Goal: Information Seeking & Learning: Learn about a topic

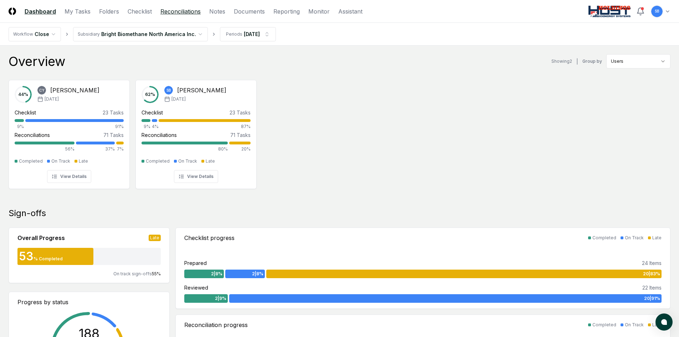
click at [172, 13] on link "Reconciliations" at bounding box center [180, 11] width 40 height 9
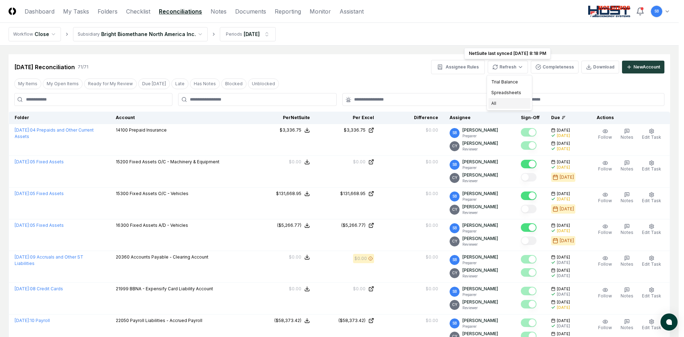
click at [507, 102] on div "All" at bounding box center [509, 103] width 42 height 11
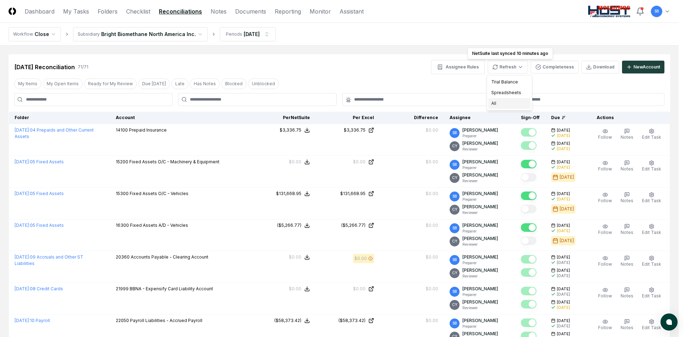
click at [511, 99] on div "All" at bounding box center [509, 103] width 42 height 11
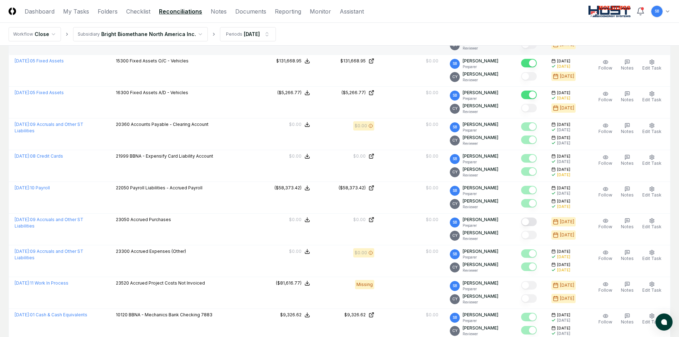
scroll to position [143, 0]
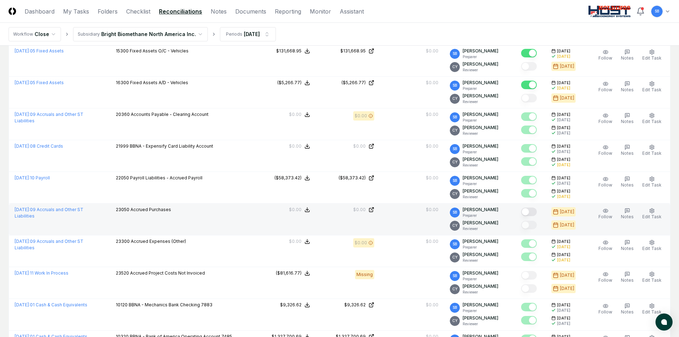
click at [533, 211] on button "Mark complete" at bounding box center [529, 211] width 16 height 9
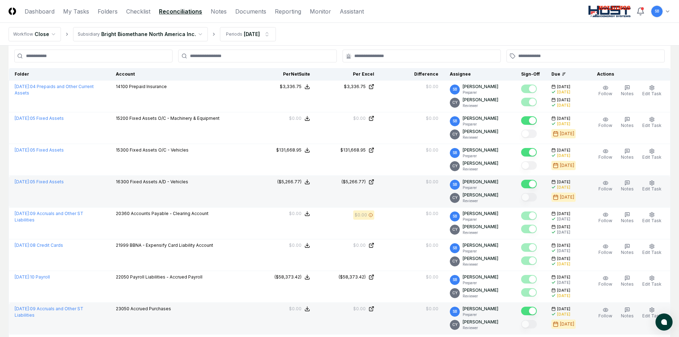
scroll to position [0, 0]
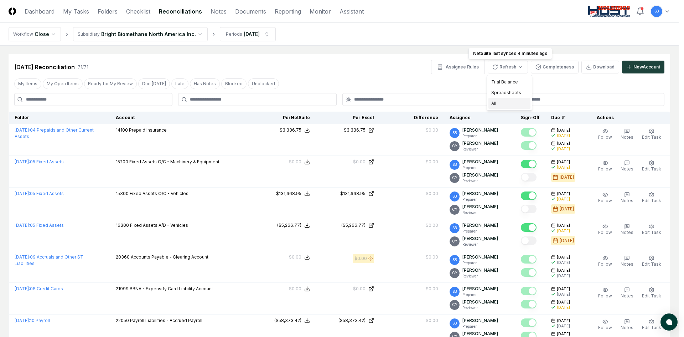
click at [510, 100] on div "All" at bounding box center [509, 103] width 42 height 11
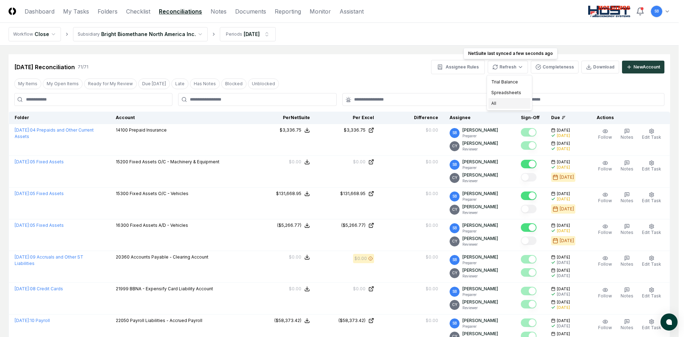
click at [503, 101] on div "All" at bounding box center [509, 103] width 42 height 11
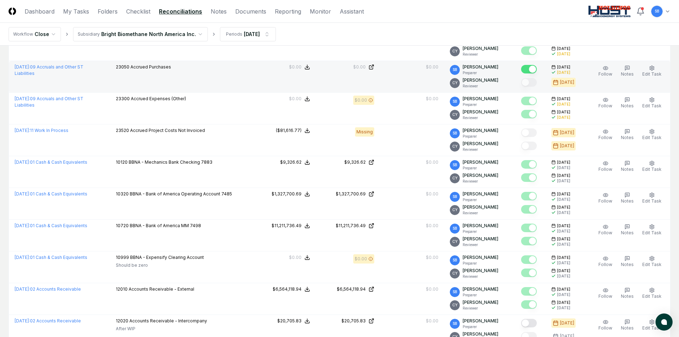
scroll to position [392, 0]
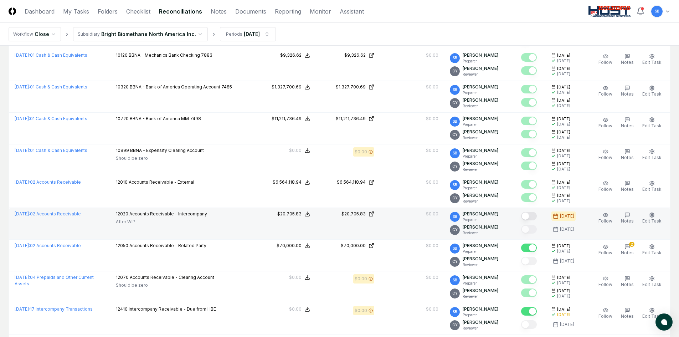
click at [535, 216] on button "Mark complete" at bounding box center [529, 216] width 16 height 9
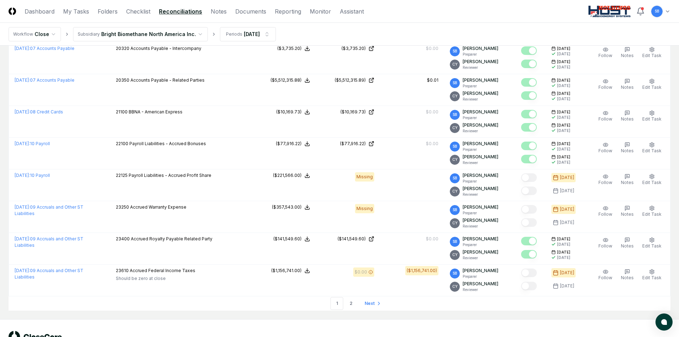
scroll to position [1425, 0]
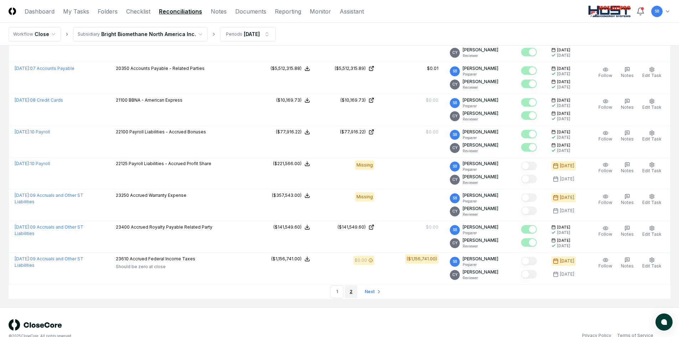
click at [349, 293] on link "2" at bounding box center [351, 291] width 13 height 13
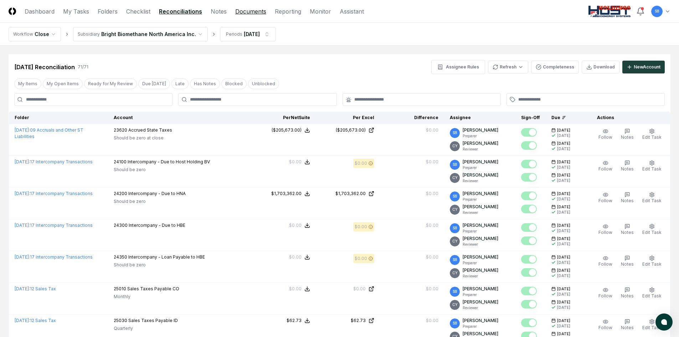
click at [262, 11] on link "Documents" at bounding box center [250, 11] width 31 height 9
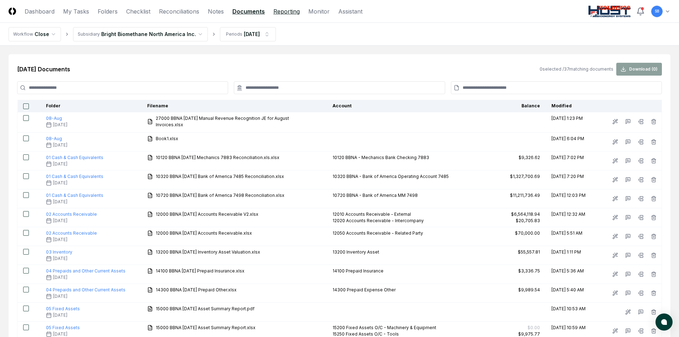
click at [278, 11] on link "Reporting" at bounding box center [286, 11] width 26 height 9
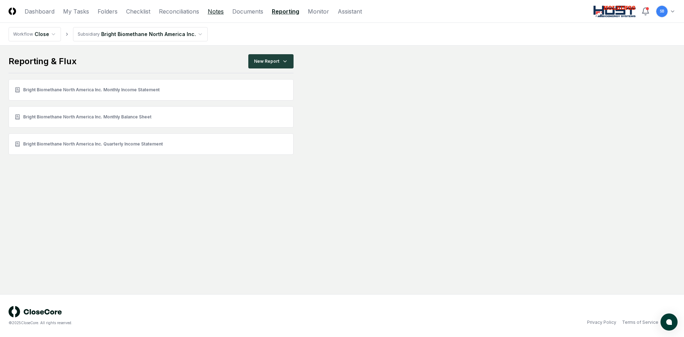
click at [223, 12] on link "Notes" at bounding box center [216, 11] width 16 height 9
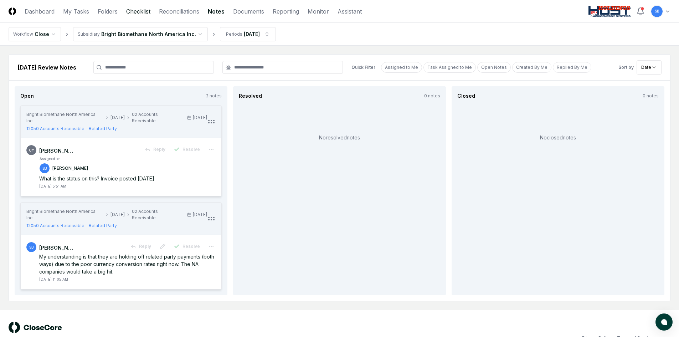
click at [138, 14] on link "Checklist" at bounding box center [138, 11] width 24 height 9
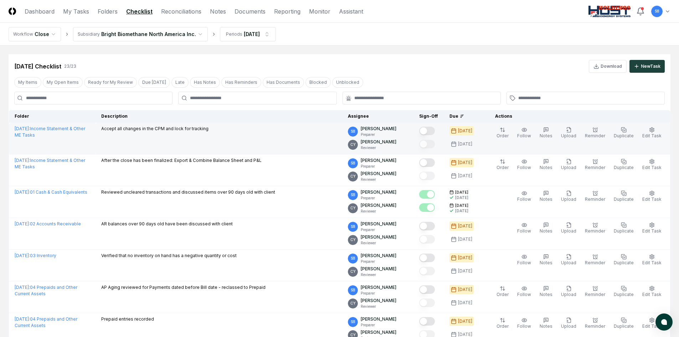
click at [435, 130] on button "Mark complete" at bounding box center [427, 130] width 16 height 9
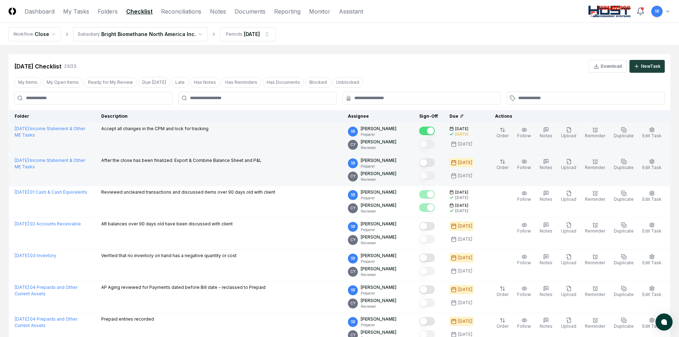
scroll to position [36, 0]
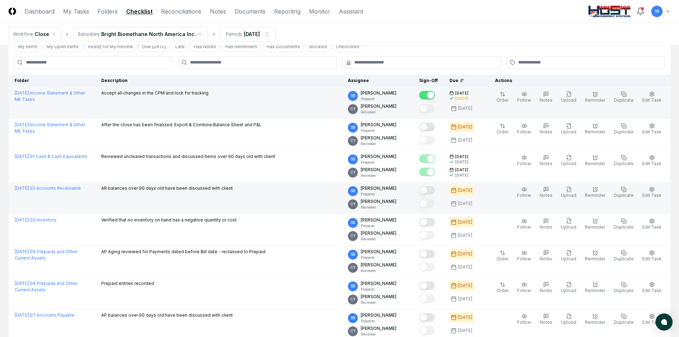
click at [435, 193] on button "Mark complete" at bounding box center [427, 190] width 16 height 9
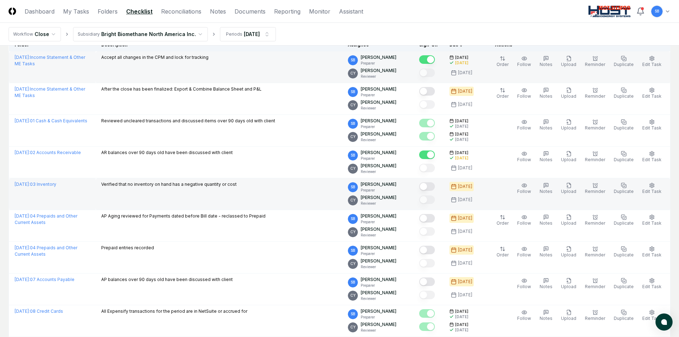
click at [434, 190] on button "Mark complete" at bounding box center [427, 186] width 16 height 9
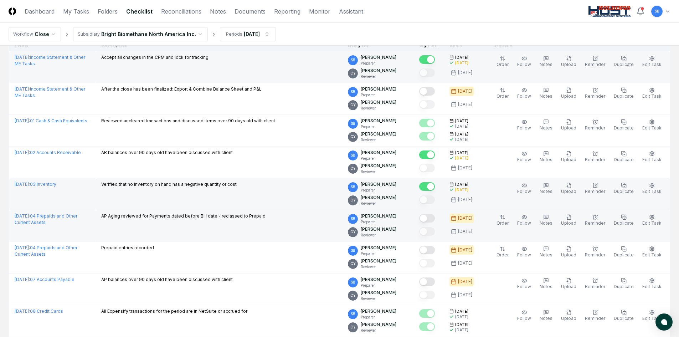
click at [435, 218] on button "Mark complete" at bounding box center [427, 218] width 16 height 9
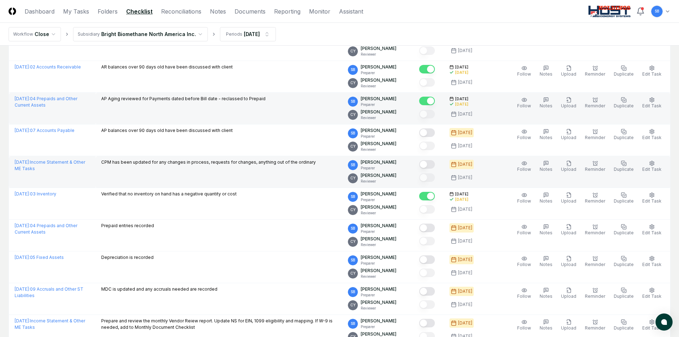
scroll to position [143, 0]
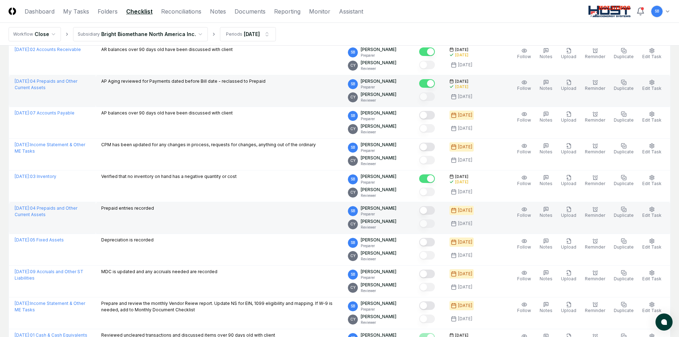
click at [435, 212] on button "Mark complete" at bounding box center [427, 210] width 16 height 9
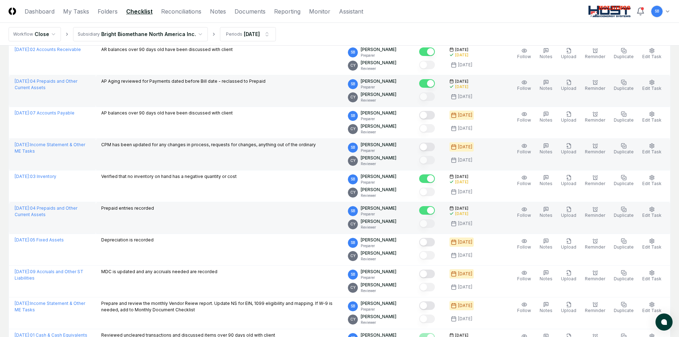
click at [435, 146] on button "Mark complete" at bounding box center [427, 147] width 16 height 9
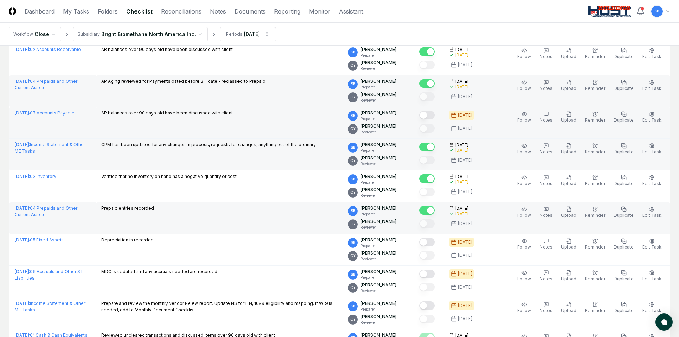
click at [435, 114] on button "Mark complete" at bounding box center [427, 115] width 16 height 9
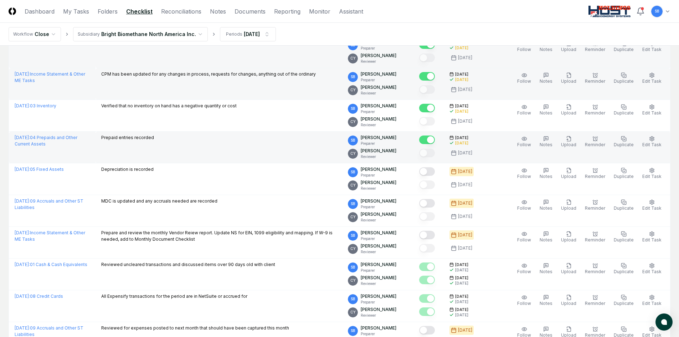
scroll to position [214, 0]
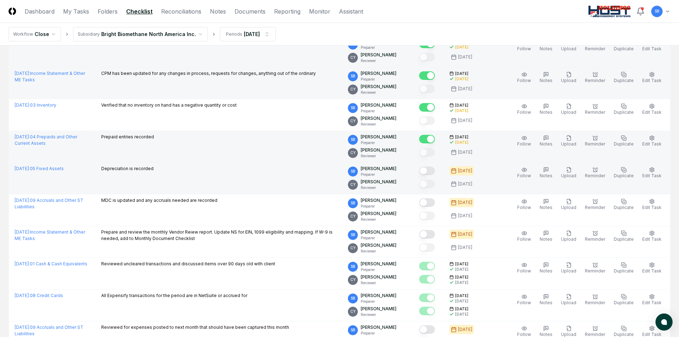
click at [435, 172] on button "Mark complete" at bounding box center [427, 170] width 16 height 9
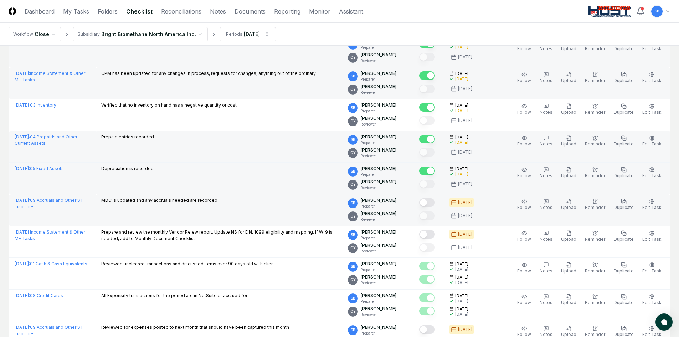
click at [435, 204] on button "Mark complete" at bounding box center [427, 202] width 16 height 9
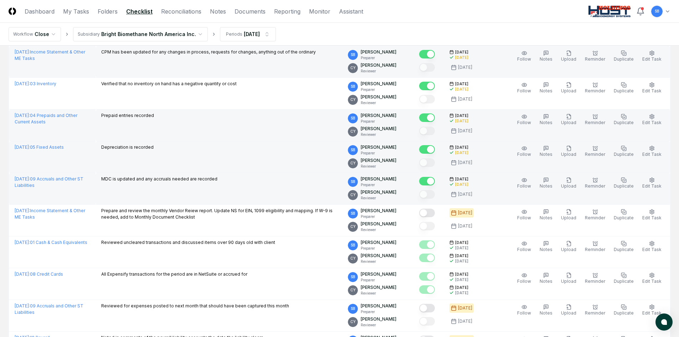
scroll to position [249, 0]
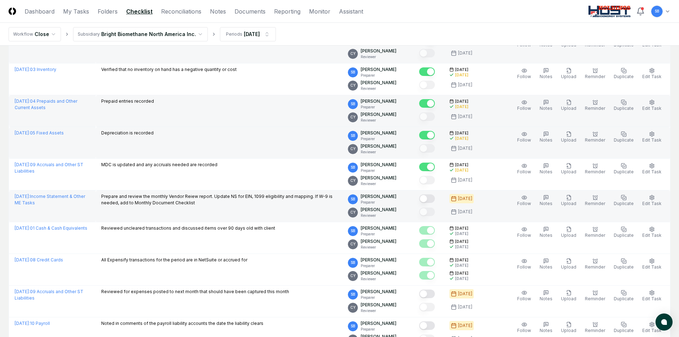
click at [435, 198] on button "Mark complete" at bounding box center [427, 198] width 16 height 9
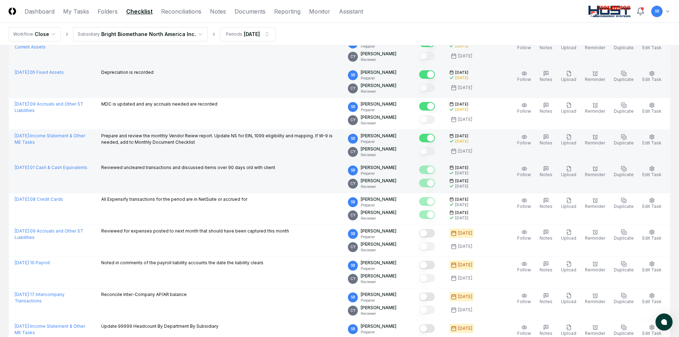
scroll to position [321, 0]
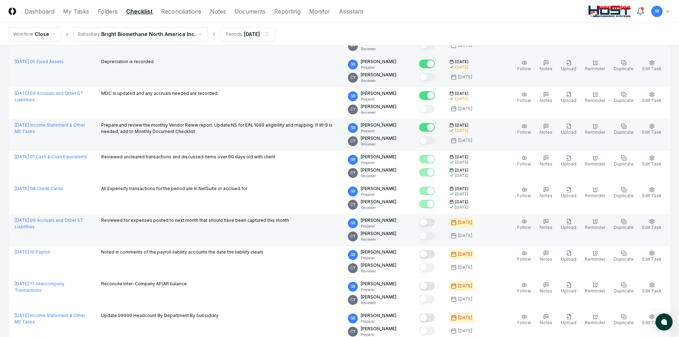
click at [435, 223] on button "Mark complete" at bounding box center [427, 222] width 16 height 9
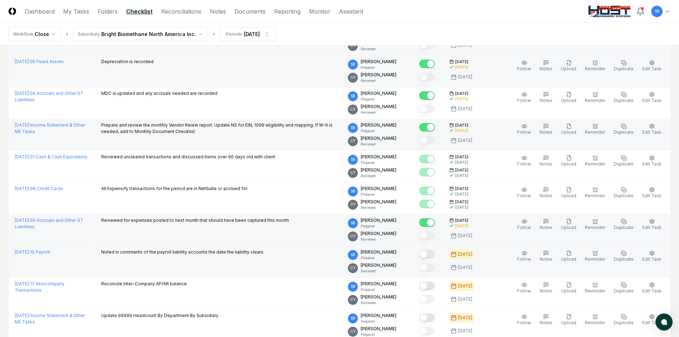
scroll to position [356, 0]
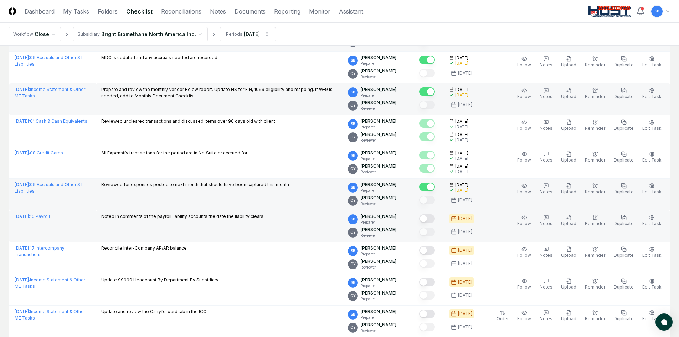
click at [434, 219] on button "Mark complete" at bounding box center [427, 218] width 16 height 9
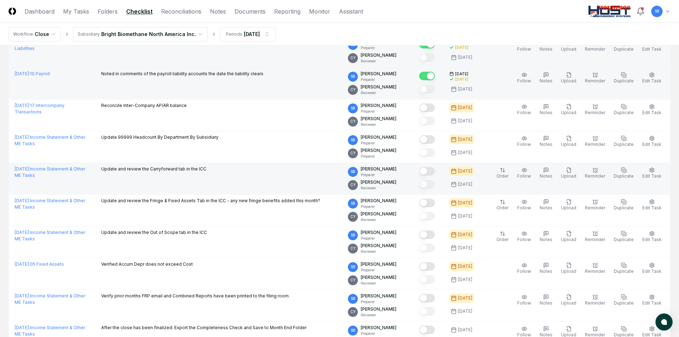
scroll to position [534, 0]
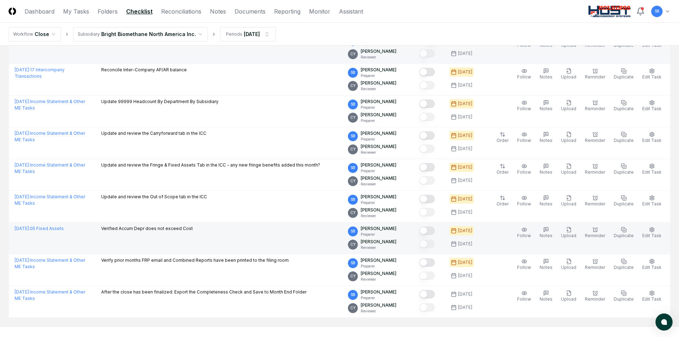
click at [434, 235] on div at bounding box center [427, 231] width 16 height 10
click at [435, 232] on button "Mark complete" at bounding box center [427, 230] width 16 height 9
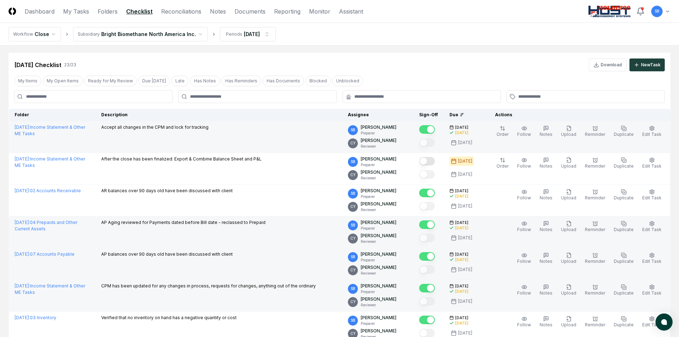
scroll to position [0, 0]
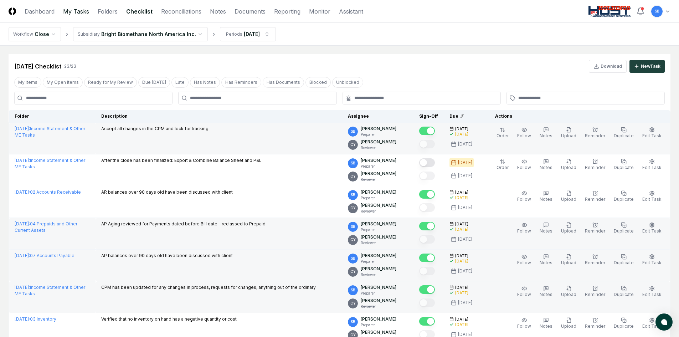
click at [82, 13] on link "My Tasks" at bounding box center [76, 11] width 26 height 9
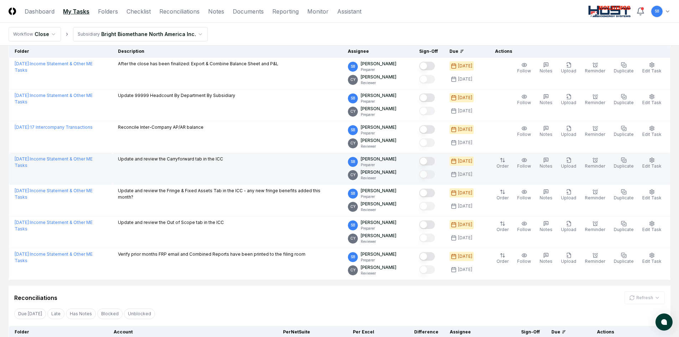
scroll to position [71, 0]
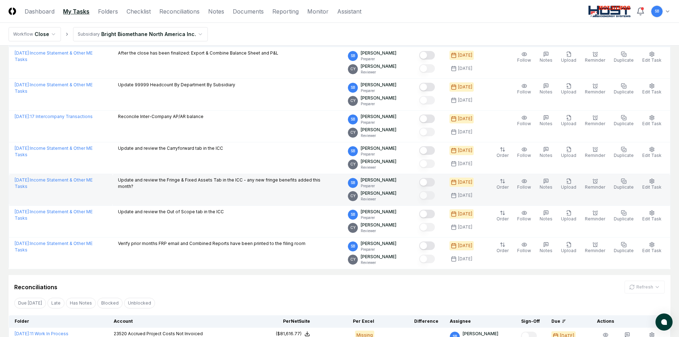
click at [434, 182] on button "Mark complete" at bounding box center [427, 182] width 16 height 9
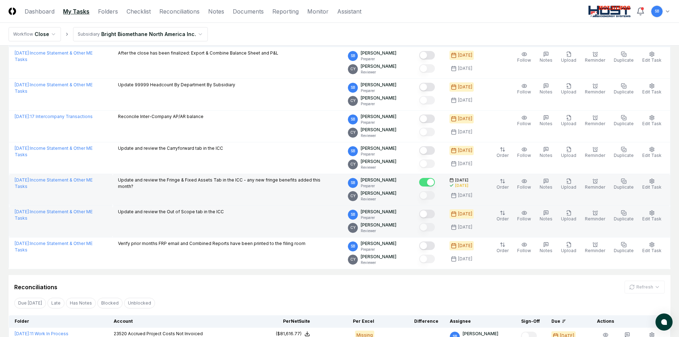
click at [435, 214] on button "Mark complete" at bounding box center [427, 213] width 16 height 9
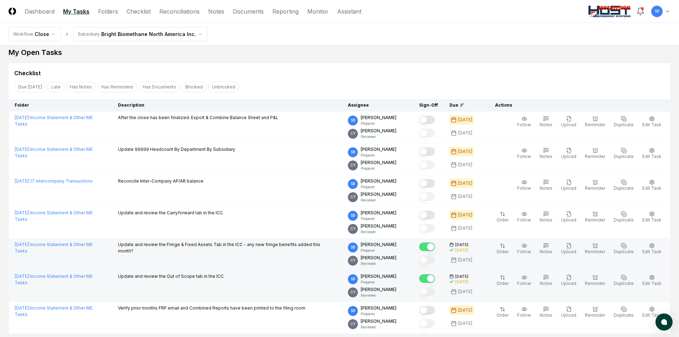
scroll to position [0, 0]
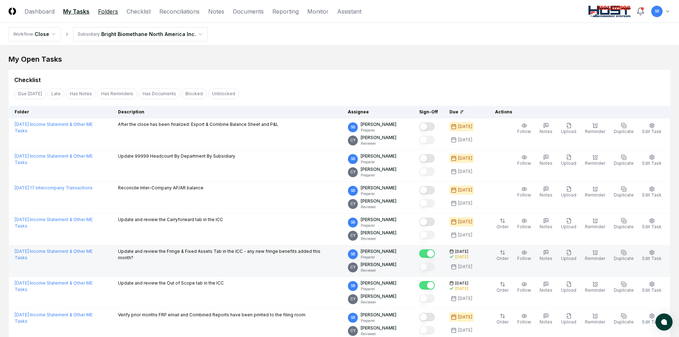
click at [107, 12] on link "Folders" at bounding box center [108, 11] width 20 height 9
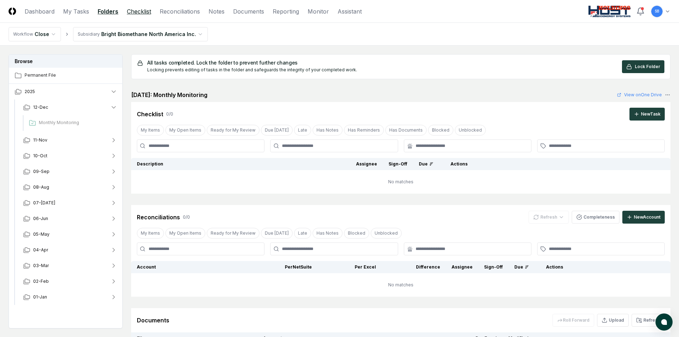
click at [143, 14] on link "Checklist" at bounding box center [139, 11] width 24 height 9
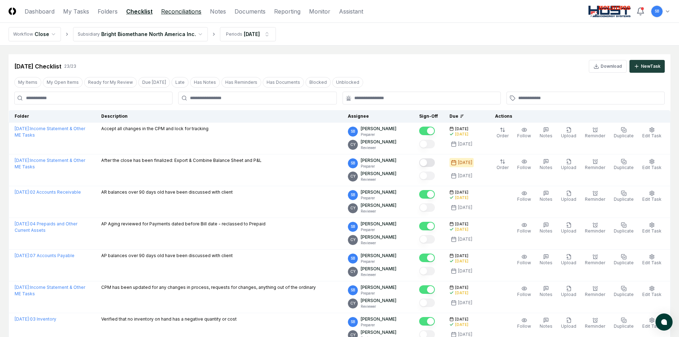
click at [182, 10] on link "Reconciliations" at bounding box center [181, 11] width 40 height 9
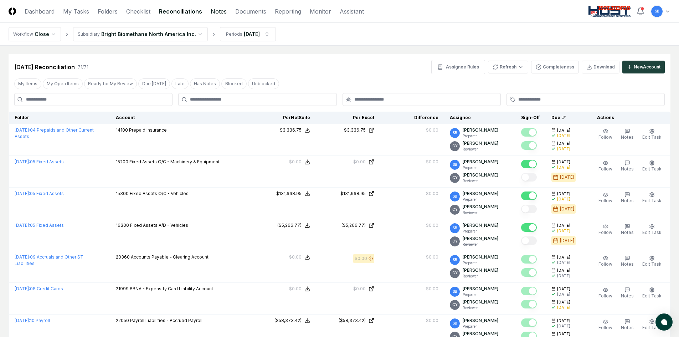
click at [219, 14] on link "Notes" at bounding box center [219, 11] width 16 height 9
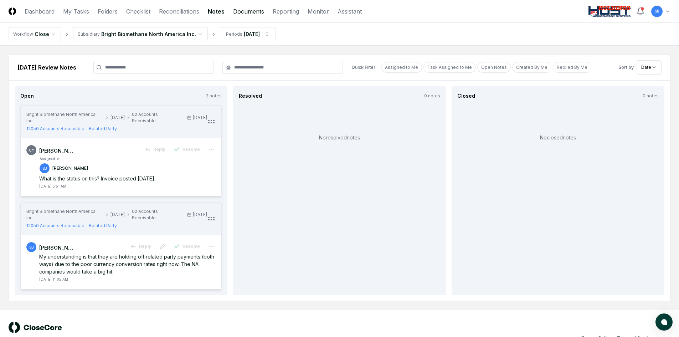
click at [252, 13] on link "Documents" at bounding box center [248, 11] width 31 height 9
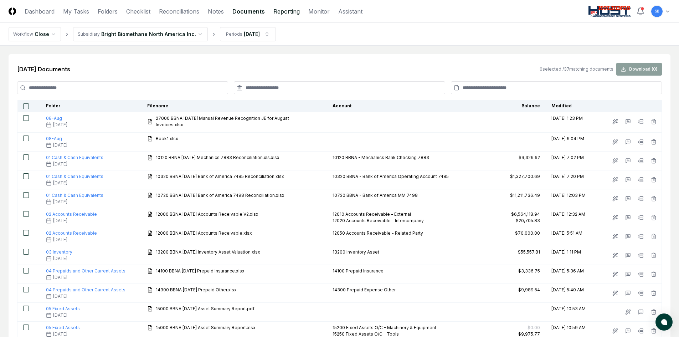
click at [282, 14] on link "Reporting" at bounding box center [286, 11] width 26 height 9
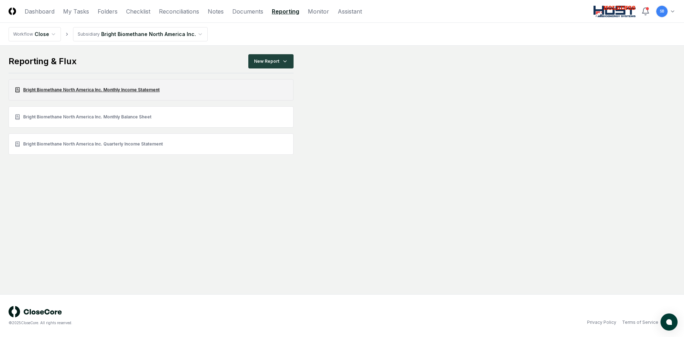
click at [141, 93] on link "Bright Biomethane North America Inc. Monthly Income Statement" at bounding box center [151, 89] width 285 height 21
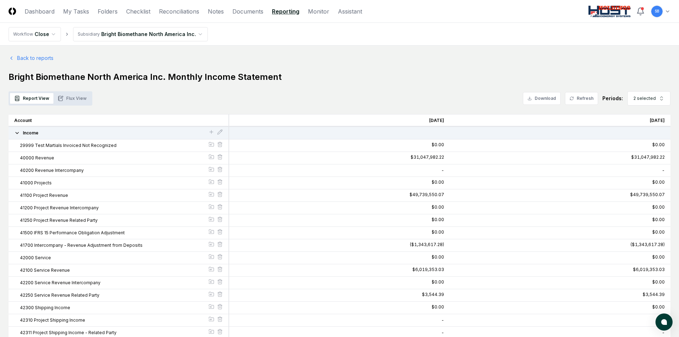
click at [78, 102] on button "Flux View" at bounding box center [71, 98] width 37 height 11
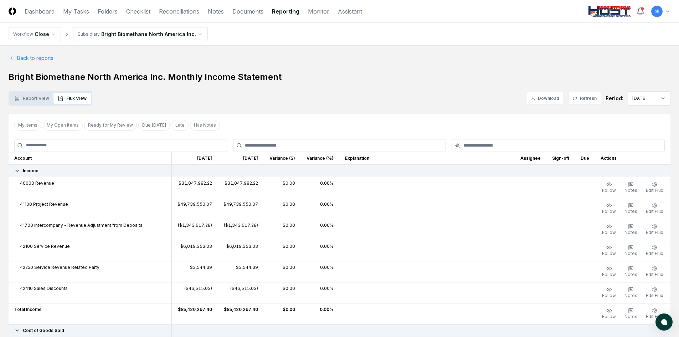
click at [42, 98] on button "Report View" at bounding box center [31, 98] width 43 height 11
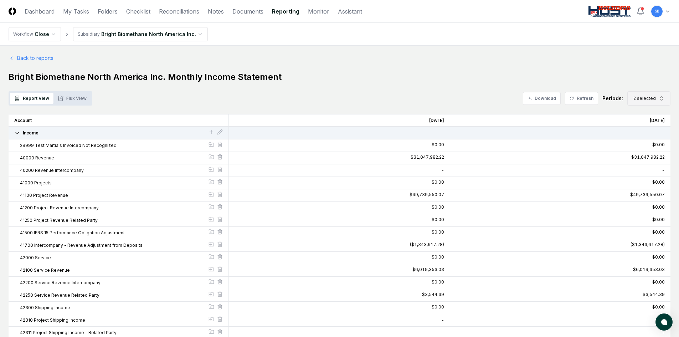
click at [652, 99] on span "2 selected" at bounding box center [644, 98] width 22 height 6
click at [637, 153] on div "[DATE]" at bounding box center [643, 150] width 23 height 6
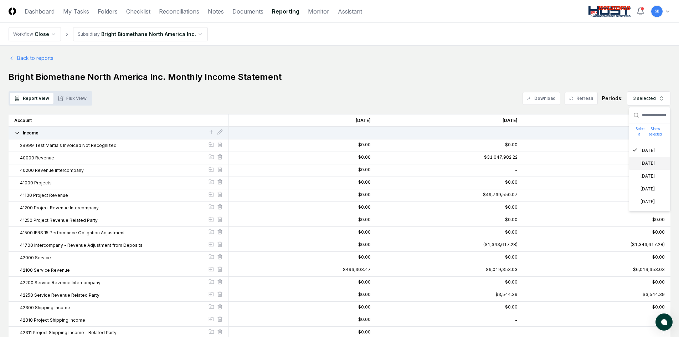
click at [636, 162] on icon "Suggestions" at bounding box center [635, 163] width 6 height 6
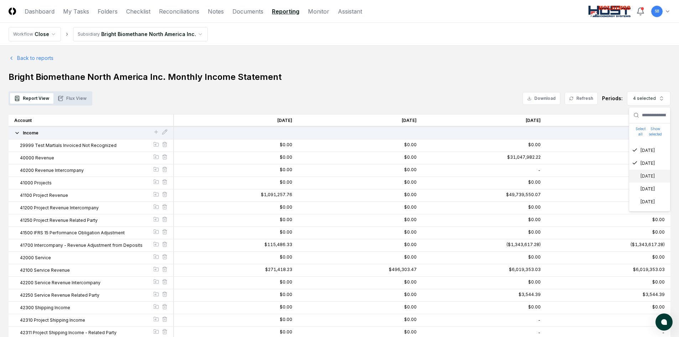
click at [636, 171] on div "[DATE]" at bounding box center [649, 176] width 41 height 13
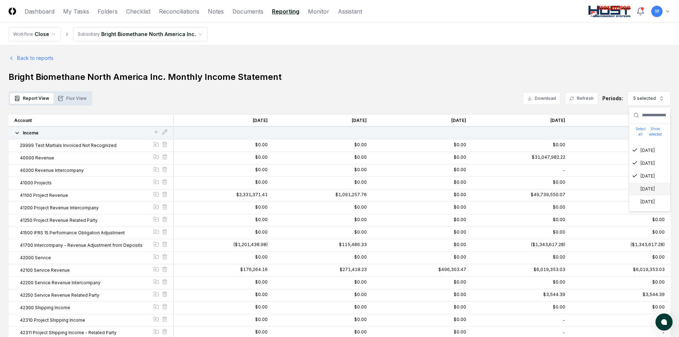
click at [636, 187] on icon "Suggestions" at bounding box center [635, 188] width 4 height 2
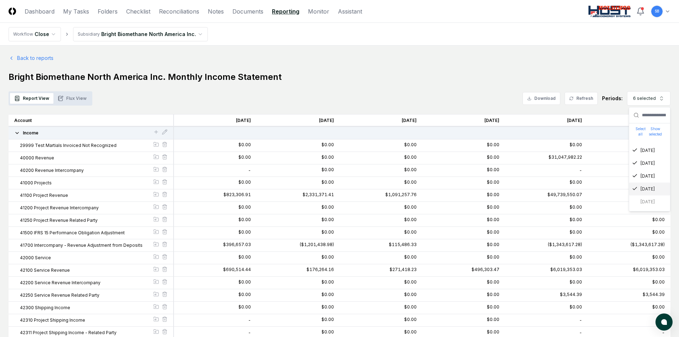
click at [636, 192] on div "[DATE]" at bounding box center [649, 188] width 41 height 13
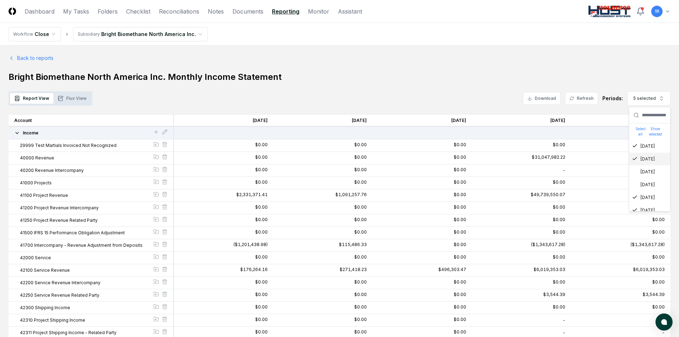
click at [636, 160] on icon "Suggestions" at bounding box center [635, 159] width 6 height 6
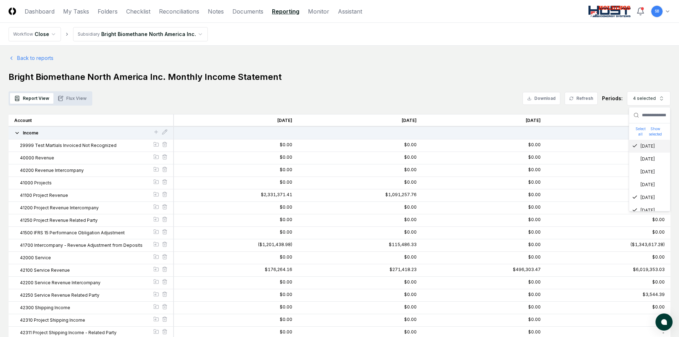
click at [635, 148] on icon "Suggestions" at bounding box center [635, 146] width 6 height 6
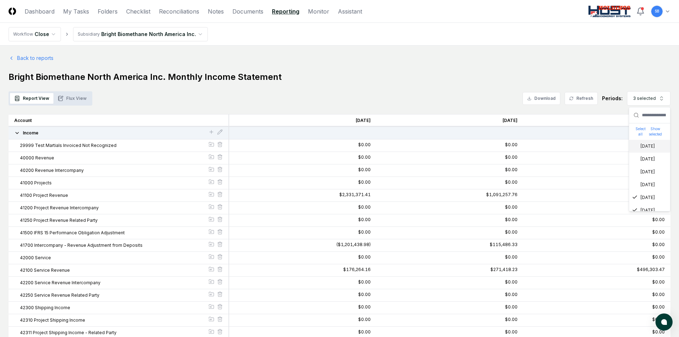
click at [582, 97] on button "Refresh" at bounding box center [580, 98] width 33 height 13
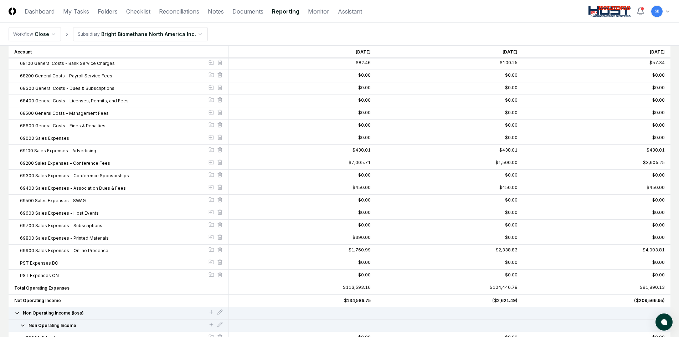
scroll to position [2170, 0]
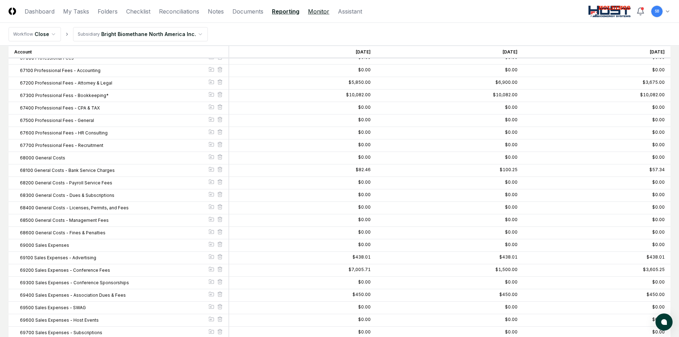
click at [314, 15] on link "Monitor" at bounding box center [318, 11] width 21 height 9
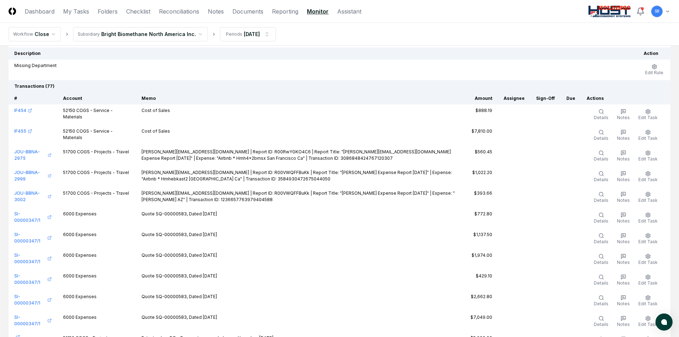
scroll to position [5629, 0]
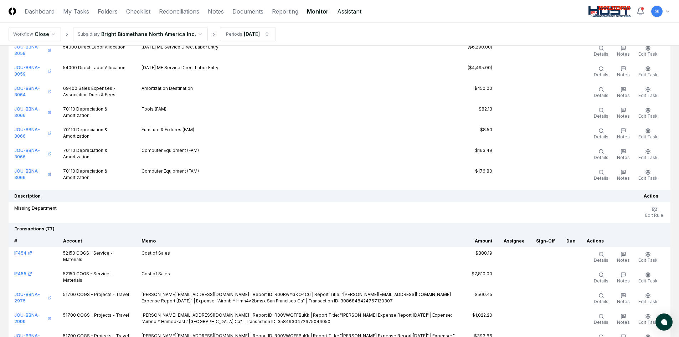
click at [349, 12] on link "Assistant" at bounding box center [349, 11] width 24 height 9
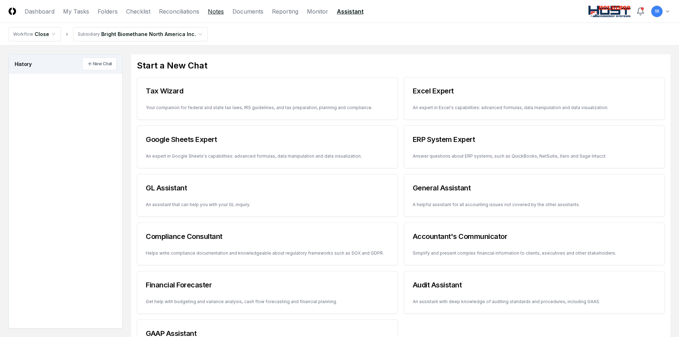
click at [214, 14] on link "Notes" at bounding box center [216, 11] width 16 height 9
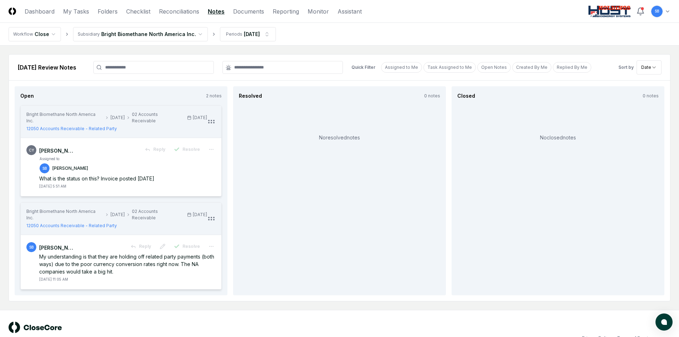
click at [187, 97] on div "Open 2 notes" at bounding box center [120, 95] width 201 height 7
click at [47, 11] on link "Dashboard" at bounding box center [40, 11] width 30 height 9
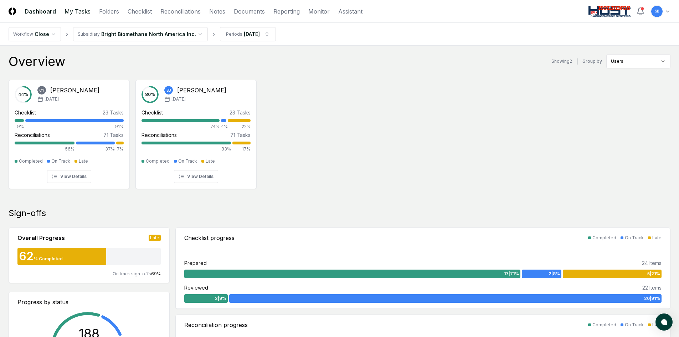
click at [83, 11] on link "My Tasks" at bounding box center [77, 11] width 26 height 9
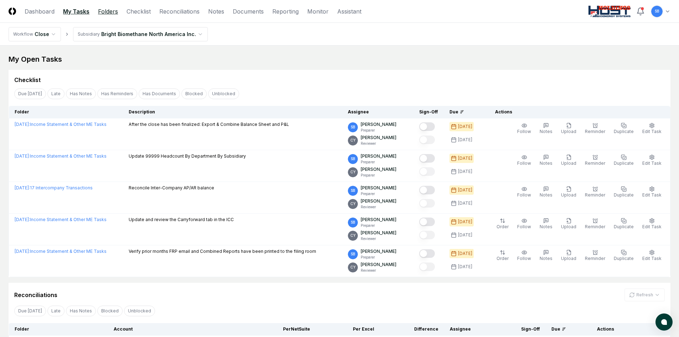
click at [105, 11] on link "Folders" at bounding box center [108, 11] width 20 height 9
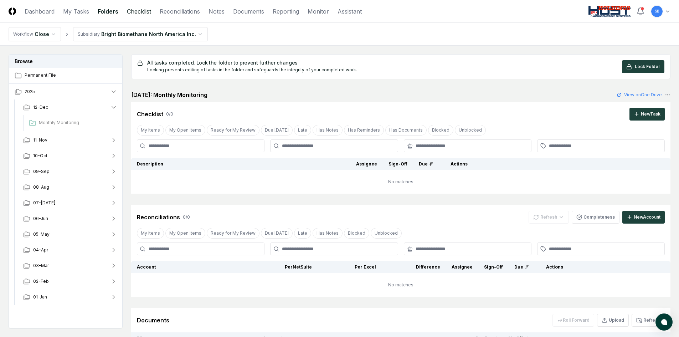
click at [150, 11] on link "Checklist" at bounding box center [139, 11] width 24 height 9
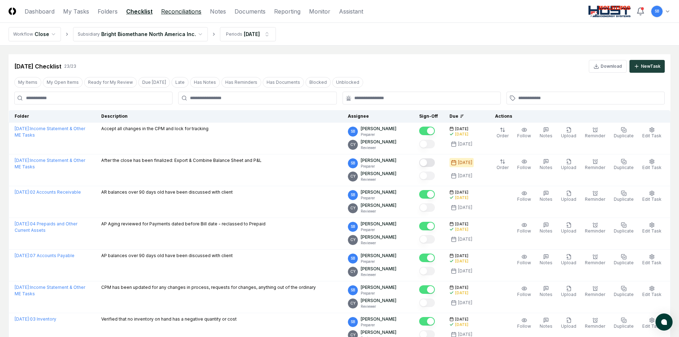
click at [184, 12] on link "Reconciliations" at bounding box center [181, 11] width 40 height 9
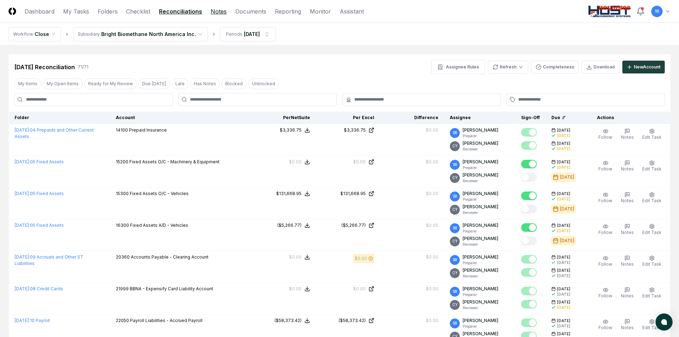
click at [216, 13] on link "Notes" at bounding box center [219, 11] width 16 height 9
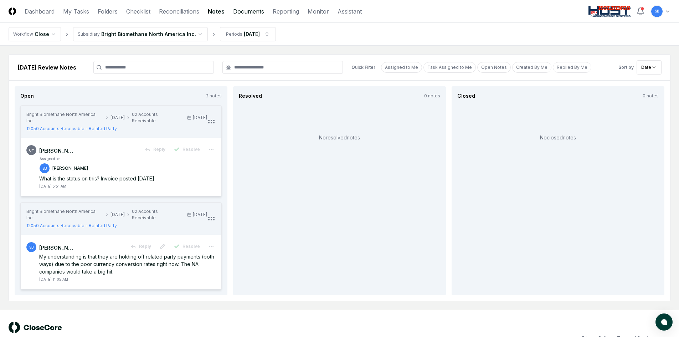
click at [247, 12] on link "Documents" at bounding box center [248, 11] width 31 height 9
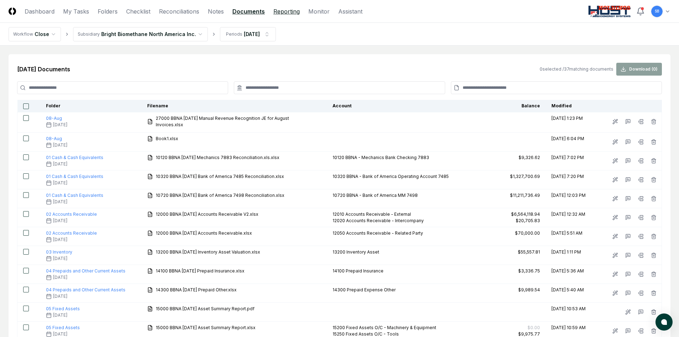
click at [281, 12] on link "Reporting" at bounding box center [286, 11] width 26 height 9
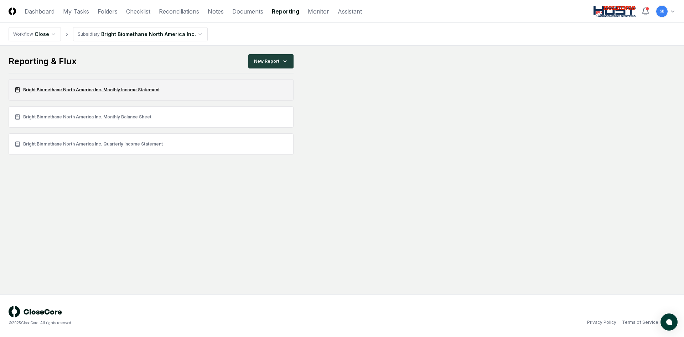
click at [121, 88] on link "Bright Biomethane North America Inc. Monthly Income Statement" at bounding box center [151, 89] width 285 height 21
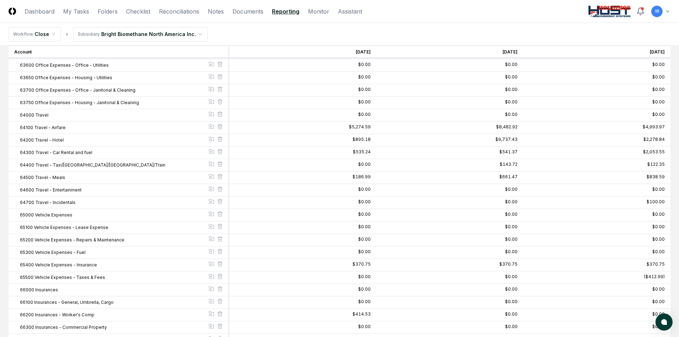
scroll to position [1924, 0]
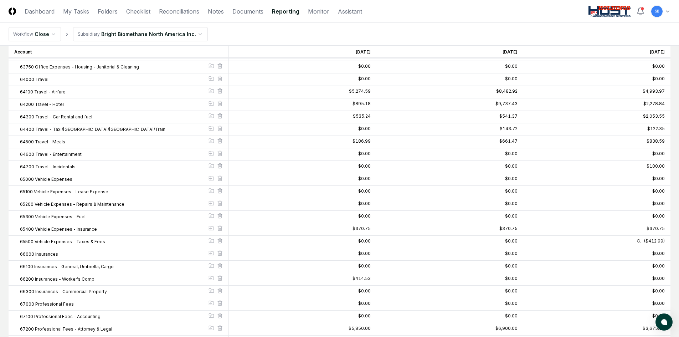
click at [648, 240] on div "($412.99)" at bounding box center [653, 241] width 21 height 4
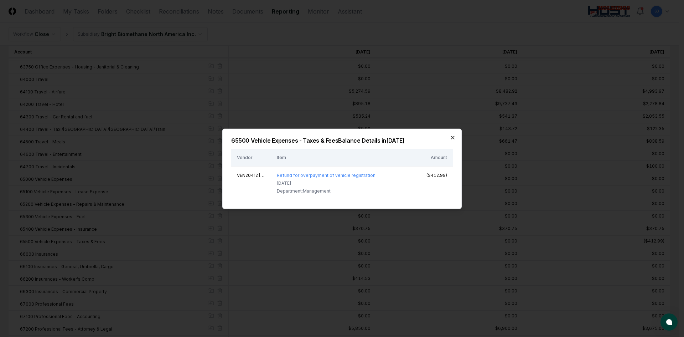
click at [452, 137] on icon "button" at bounding box center [453, 137] width 6 height 6
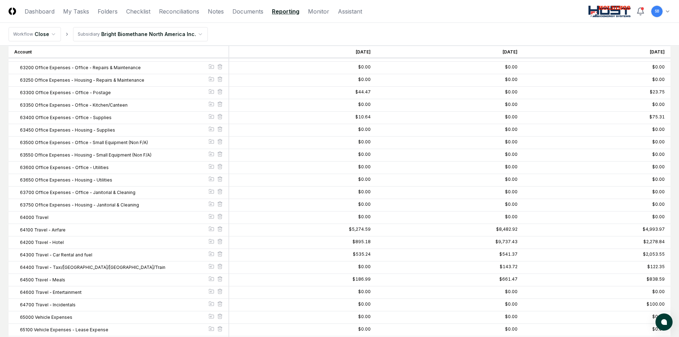
scroll to position [1781, 0]
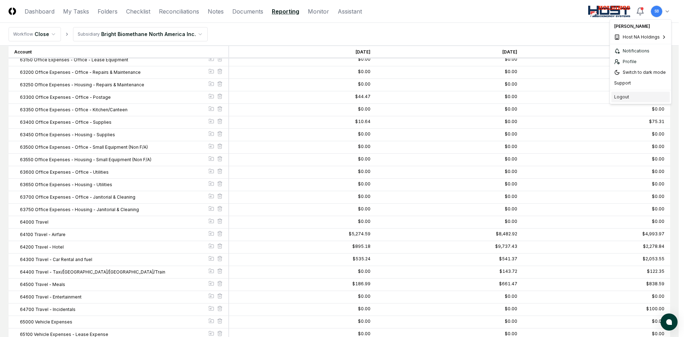
click at [627, 97] on div "Logout" at bounding box center [640, 97] width 58 height 11
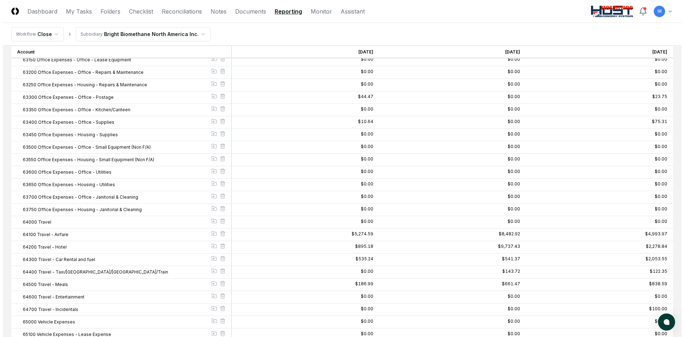
scroll to position [0, 0]
